Goal: Browse casually: Explore the website without a specific task or goal

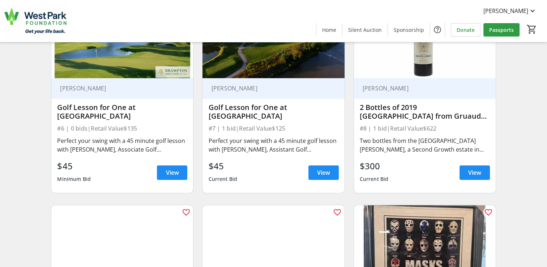
scroll to position [518, 0]
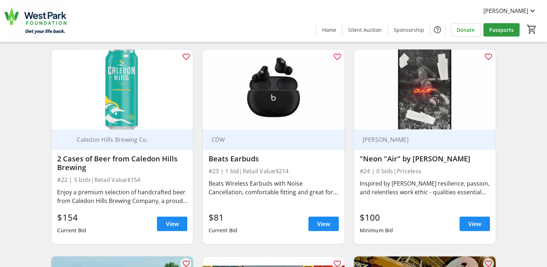
scroll to position [1716, 0]
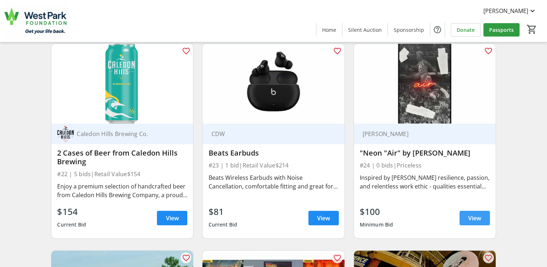
click at [474, 218] on span "View" at bounding box center [474, 218] width 13 height 9
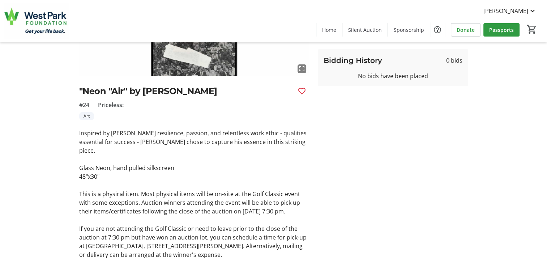
scroll to position [127, 0]
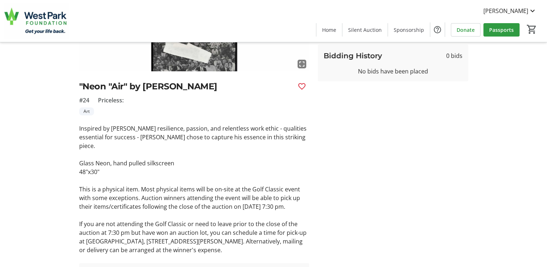
click at [203, 195] on p "This is a physical item. Most physical items will be on-site at the Golf Classi…" at bounding box center [194, 198] width 230 height 26
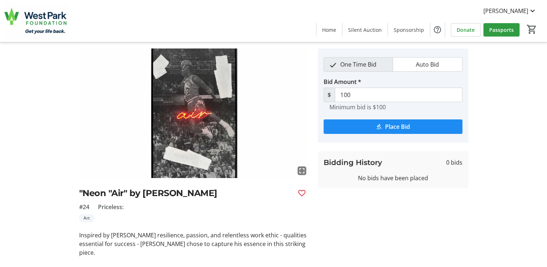
scroll to position [0, 0]
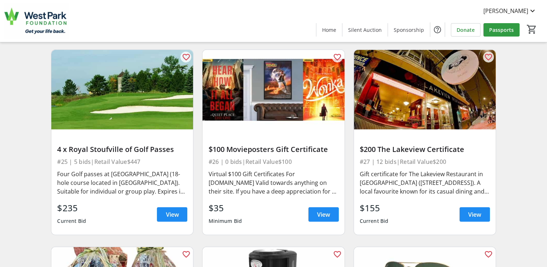
scroll to position [1919, 0]
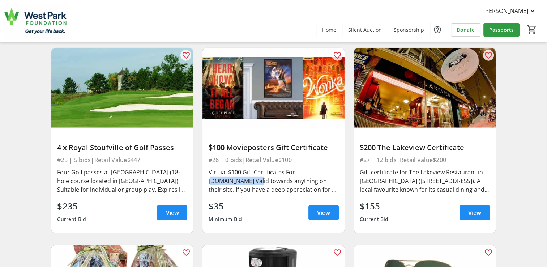
drag, startPoint x: 259, startPoint y: 180, endPoint x: 207, endPoint y: 182, distance: 51.4
click at [207, 182] on div "$100 Movieposters Gift Certificate #26 | 0 bids | Retail Value $100 Virtual $10…" at bounding box center [274, 180] width 142 height 105
drag, startPoint x: 207, startPoint y: 182, endPoint x: 217, endPoint y: 181, distance: 10.2
copy div "[DOMAIN_NAME]"
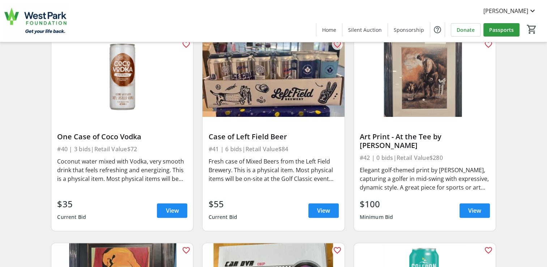
scroll to position [2923, 0]
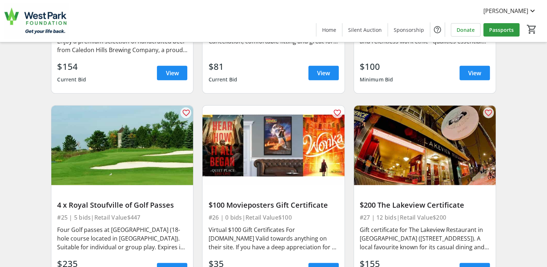
scroll to position [1856, 0]
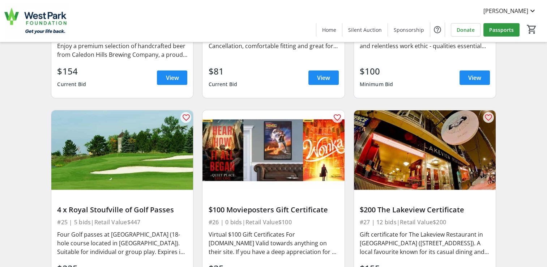
click at [540, 130] on div "Search Filter timer_outline Ends in 9h 42m 46s All Items Art Clothing & Accesso…" at bounding box center [273, 179] width 544 height 3952
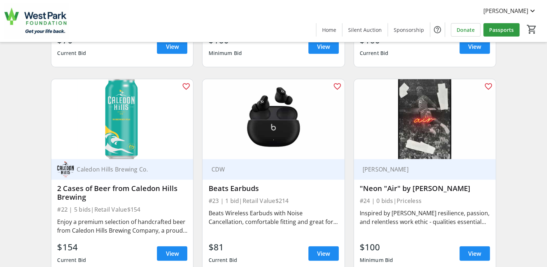
scroll to position [1697, 0]
